Goal: Task Accomplishment & Management: Complete application form

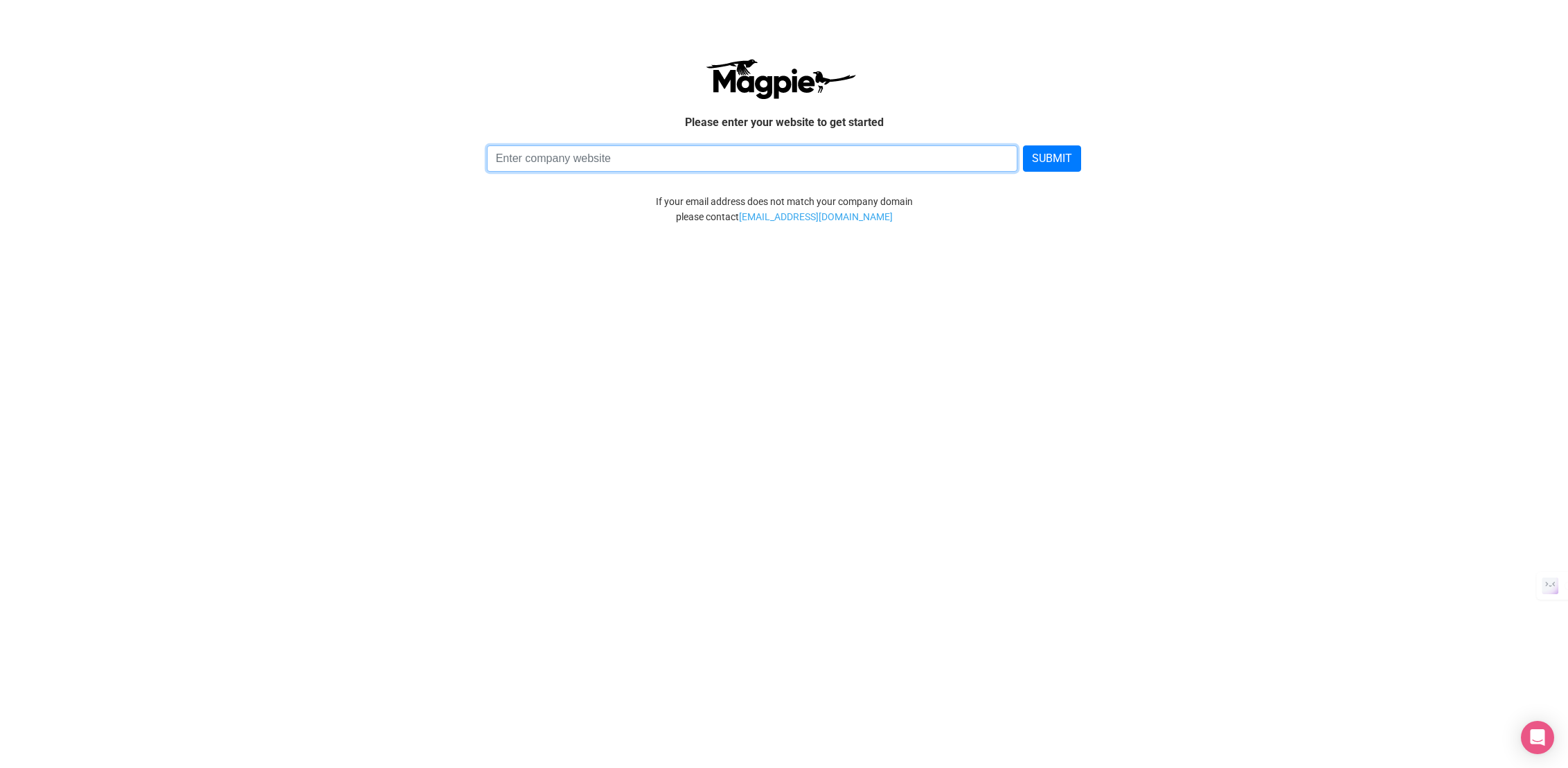
click at [669, 163] on input at bounding box center [752, 159] width 531 height 26
type input "tampabayrydes.com"
click at [1023, 146] on button "SUBMIT" at bounding box center [1052, 159] width 58 height 26
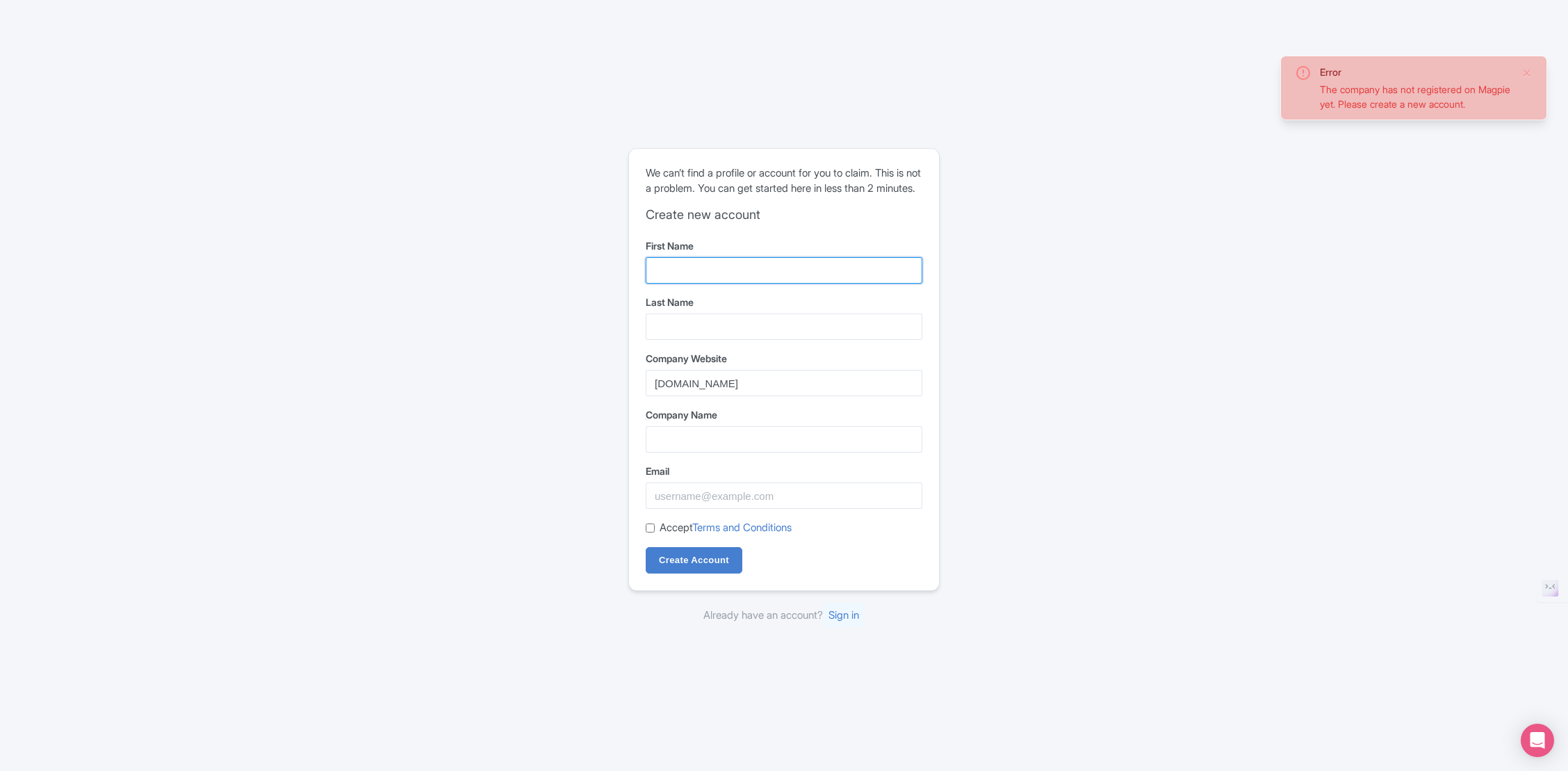
click at [712, 282] on input "First Name" at bounding box center [784, 271] width 276 height 26
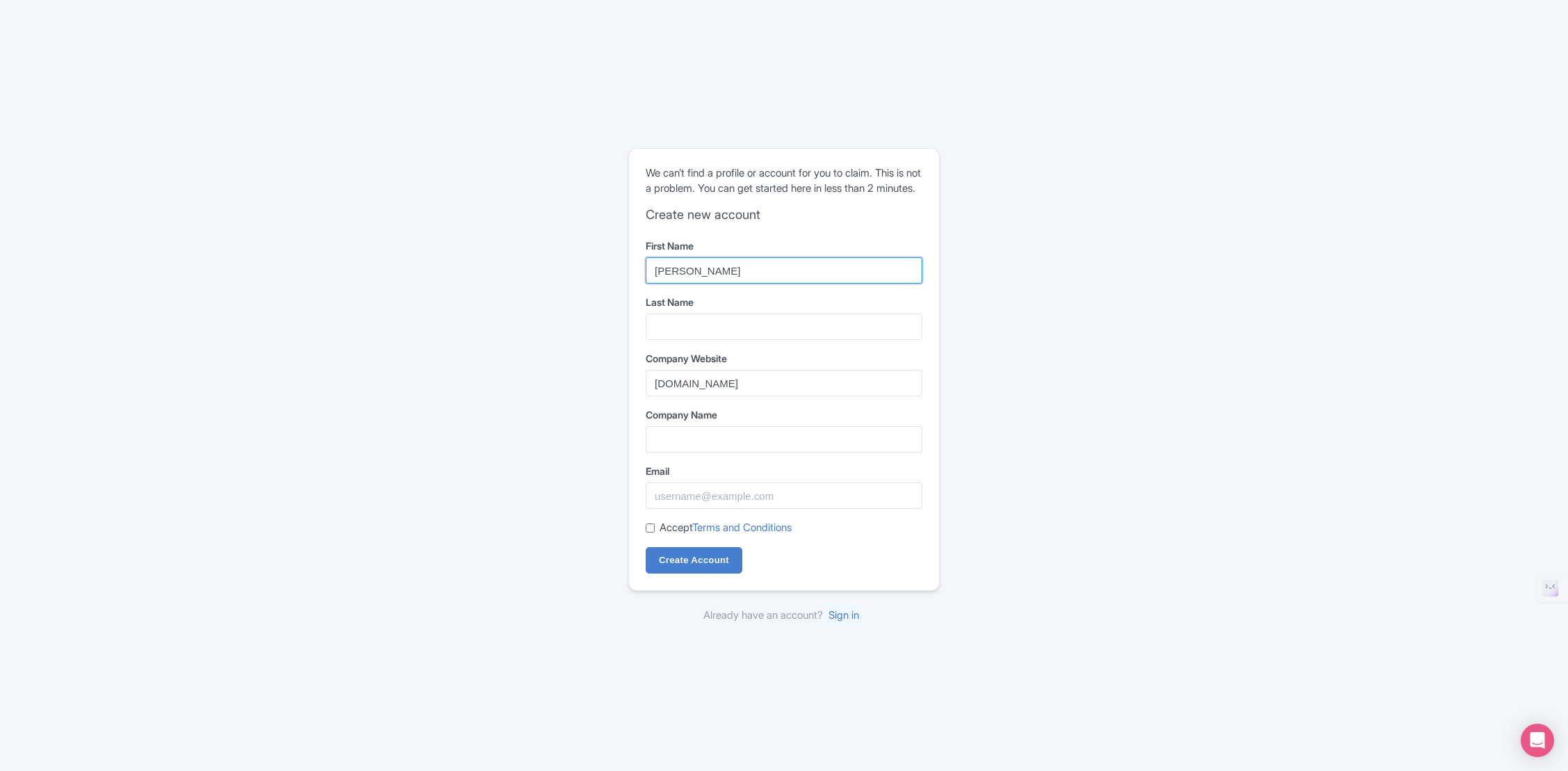
type input "[PERSON_NAME]"
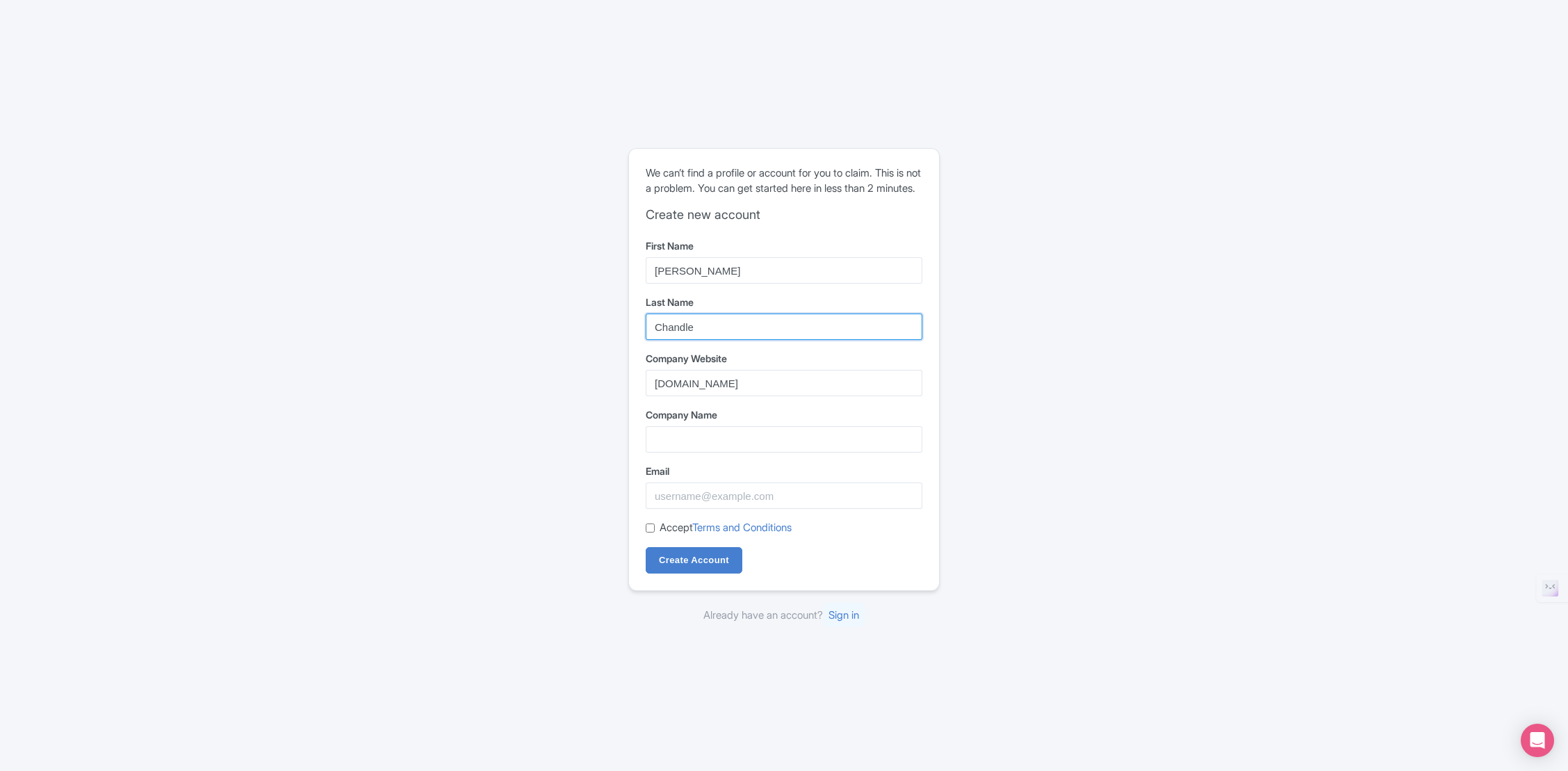
type input "[PERSON_NAME]"
type input "Tampa Bay Rydes"
type input "Chandler"
click at [648, 533] on input "Accept Terms and Conditions" at bounding box center [651, 528] width 9 height 9
checkbox input "true"
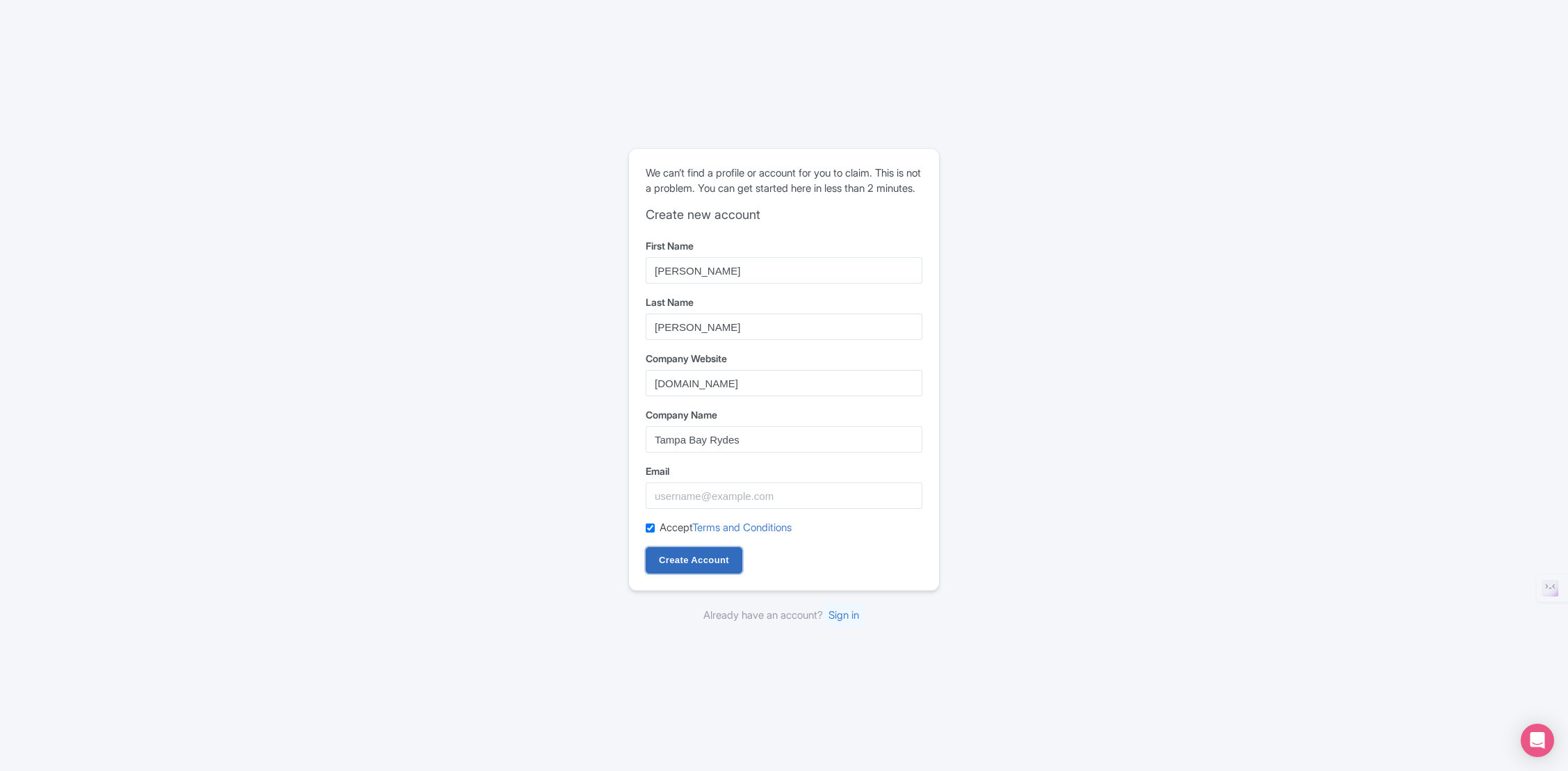
click at [713, 562] on input "Create Account" at bounding box center [694, 560] width 96 height 26
click at [1208, 247] on div "Error The company has not registered on Magpie yet. Please create a new account…" at bounding box center [784, 386] width 890 height 486
click at [711, 573] on input "Create Account" at bounding box center [694, 560] width 96 height 26
type input "geoff@tampabayrydes.com"
click at [678, 566] on input "Create Account" at bounding box center [694, 560] width 96 height 26
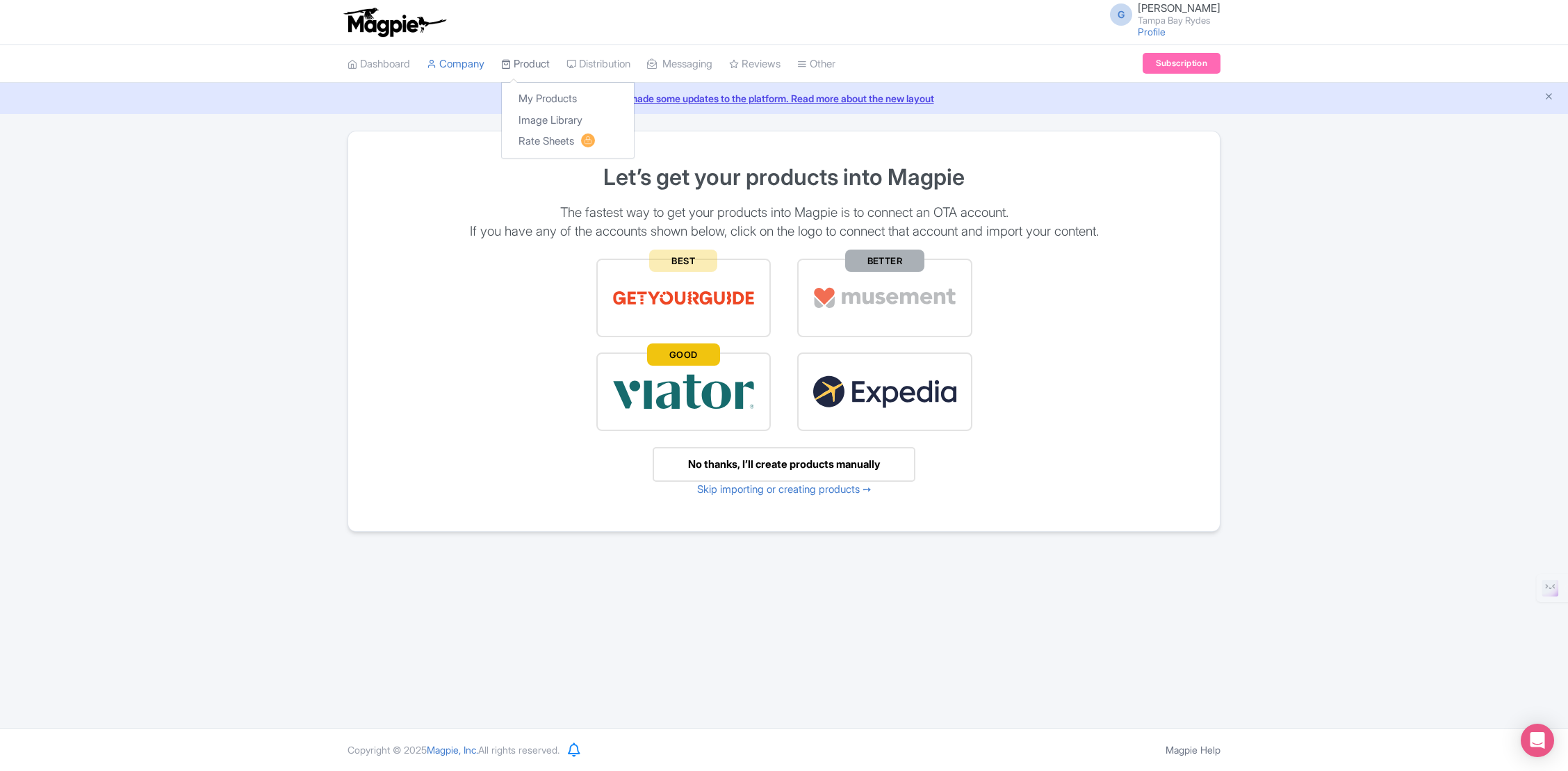
click at [527, 65] on link "Product" at bounding box center [526, 64] width 49 height 39
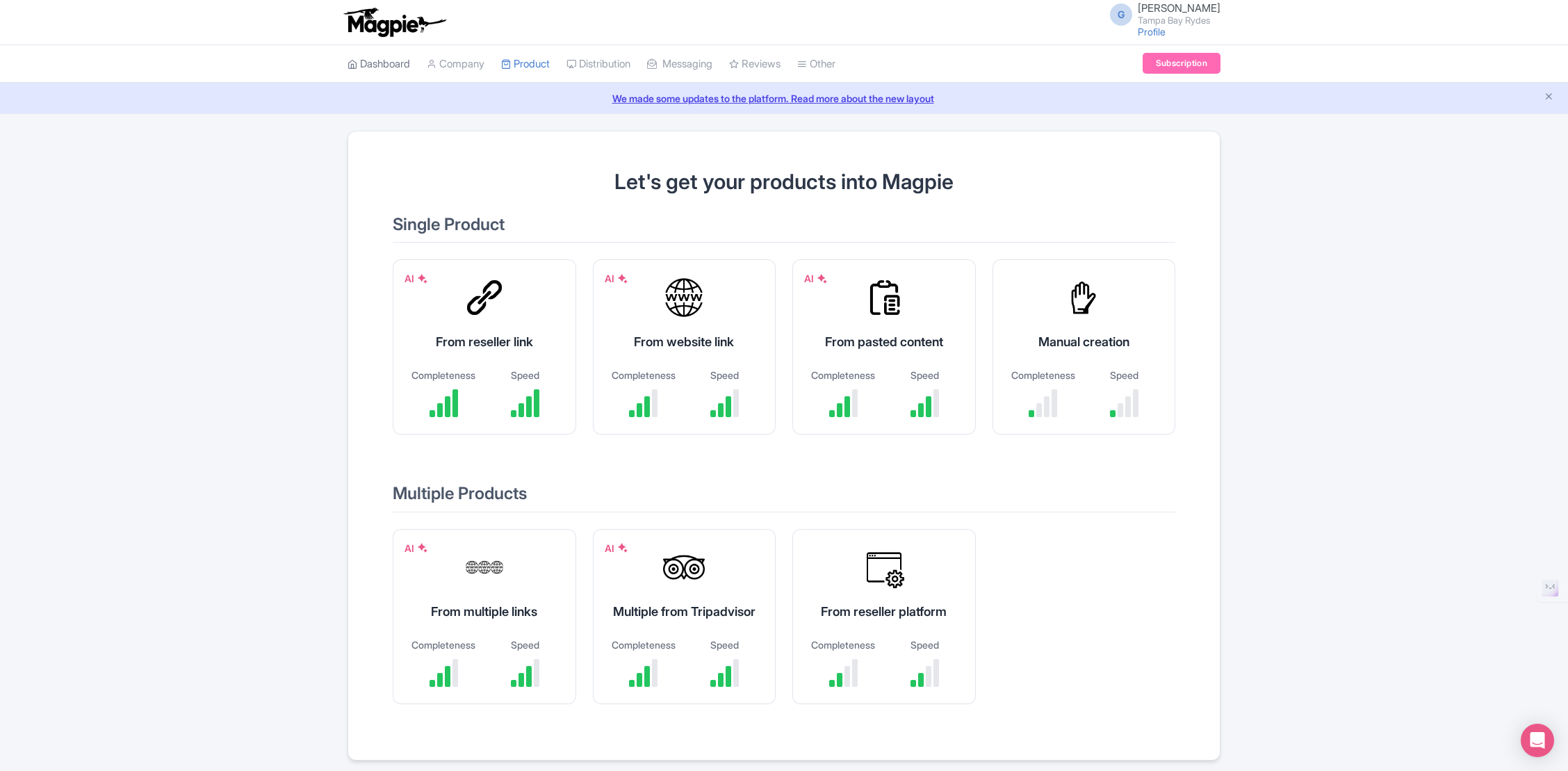
click at [385, 59] on link "Dashboard" at bounding box center [379, 64] width 62 height 39
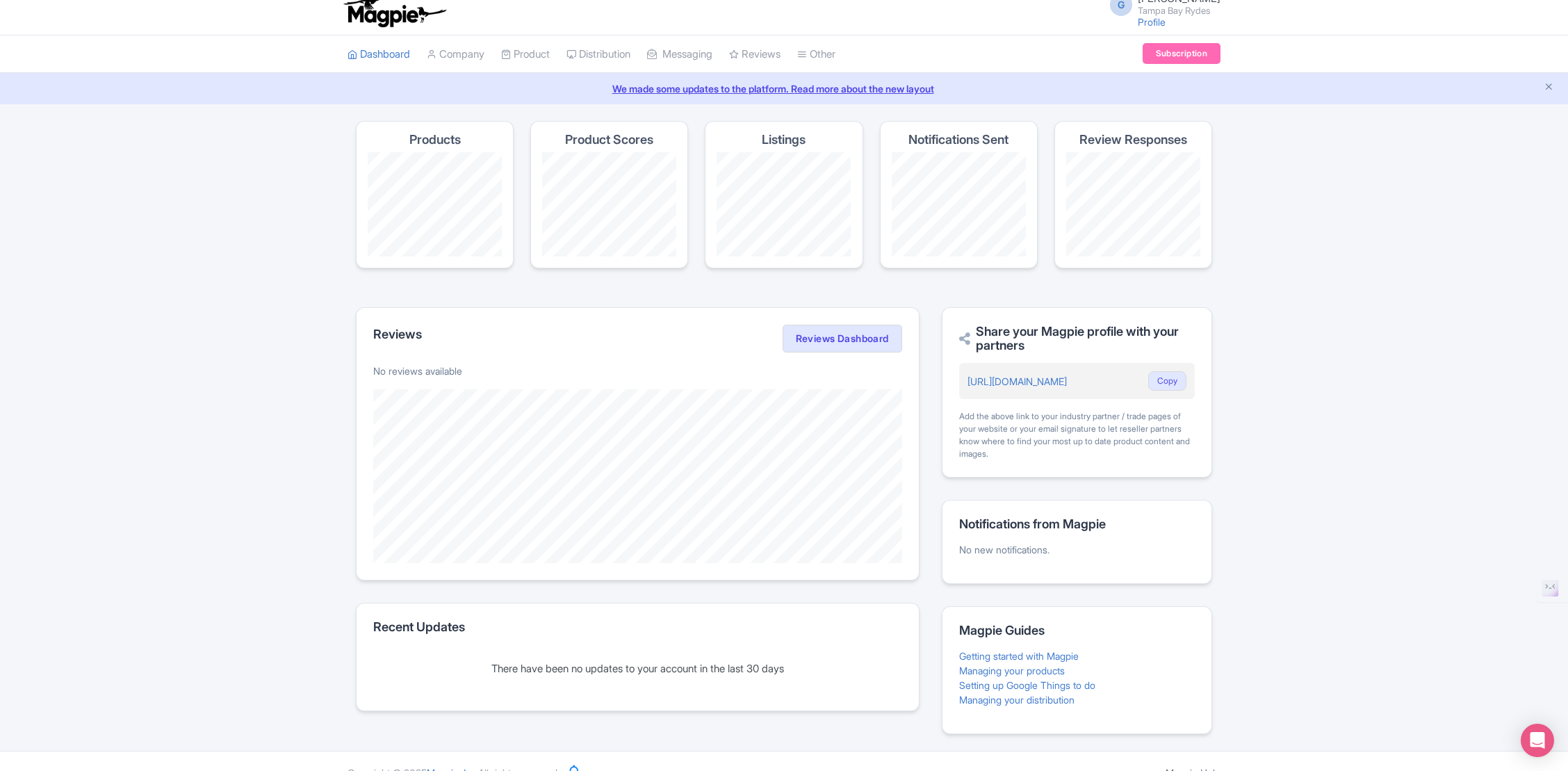
scroll to position [29, 0]
